Goal: Information Seeking & Learning: Learn about a topic

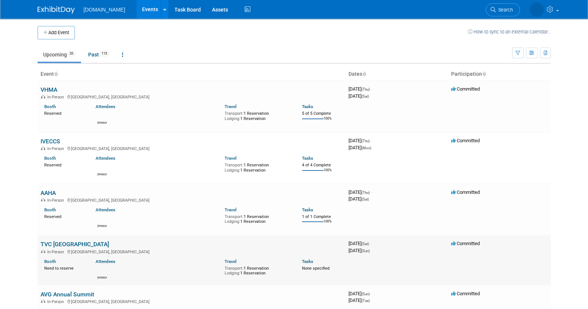
scroll to position [139, 0]
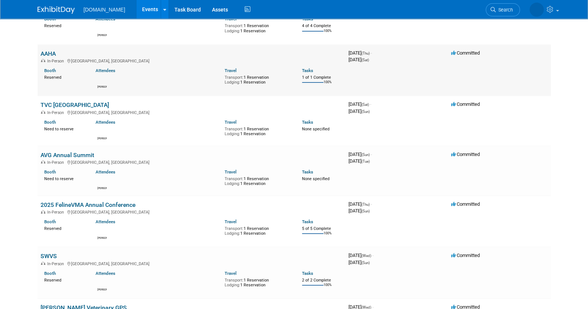
click at [50, 52] on link "AAHA" at bounding box center [48, 53] width 15 height 7
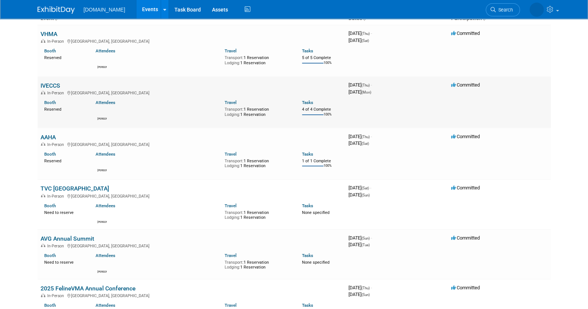
scroll to position [46, 0]
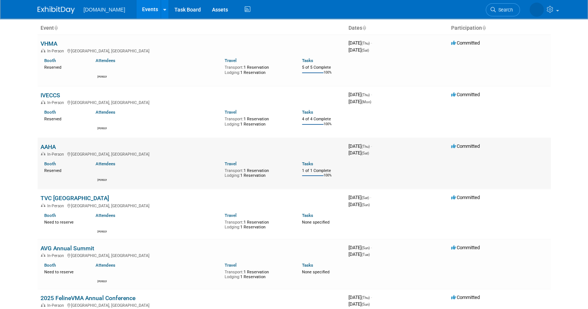
click at [49, 147] on link "AAHA" at bounding box center [48, 147] width 15 height 7
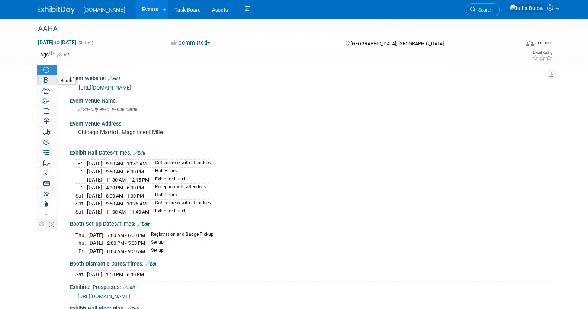
click at [54, 81] on link "Booth" at bounding box center [47, 80] width 20 height 10
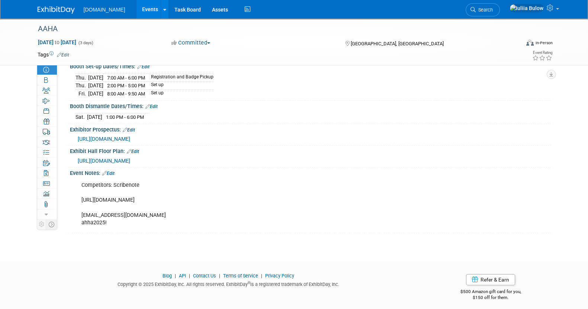
click at [130, 136] on span "[URL][DOMAIN_NAME]" at bounding box center [104, 139] width 52 height 6
